Goal: Task Accomplishment & Management: Use online tool/utility

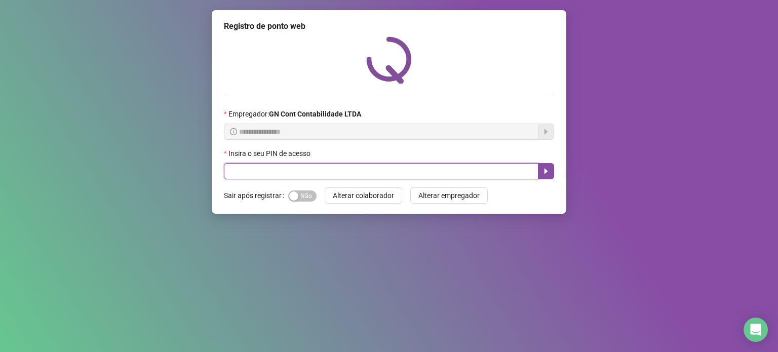
click at [249, 176] on input "text" at bounding box center [381, 171] width 315 height 16
type input "*****"
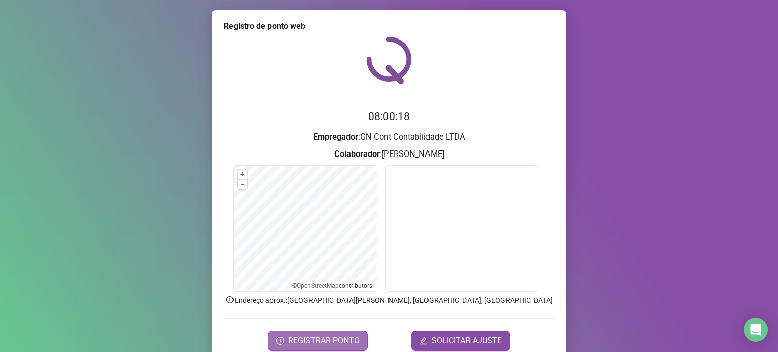
click at [351, 338] on span "REGISTRAR PONTO" at bounding box center [323, 341] width 71 height 12
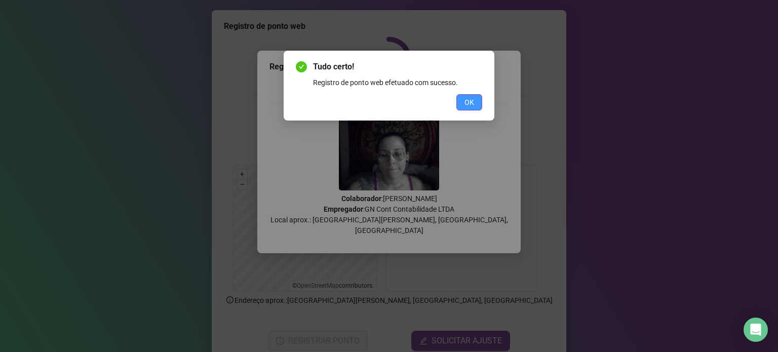
click at [467, 102] on span "OK" at bounding box center [470, 102] width 10 height 11
